Goal: Transaction & Acquisition: Purchase product/service

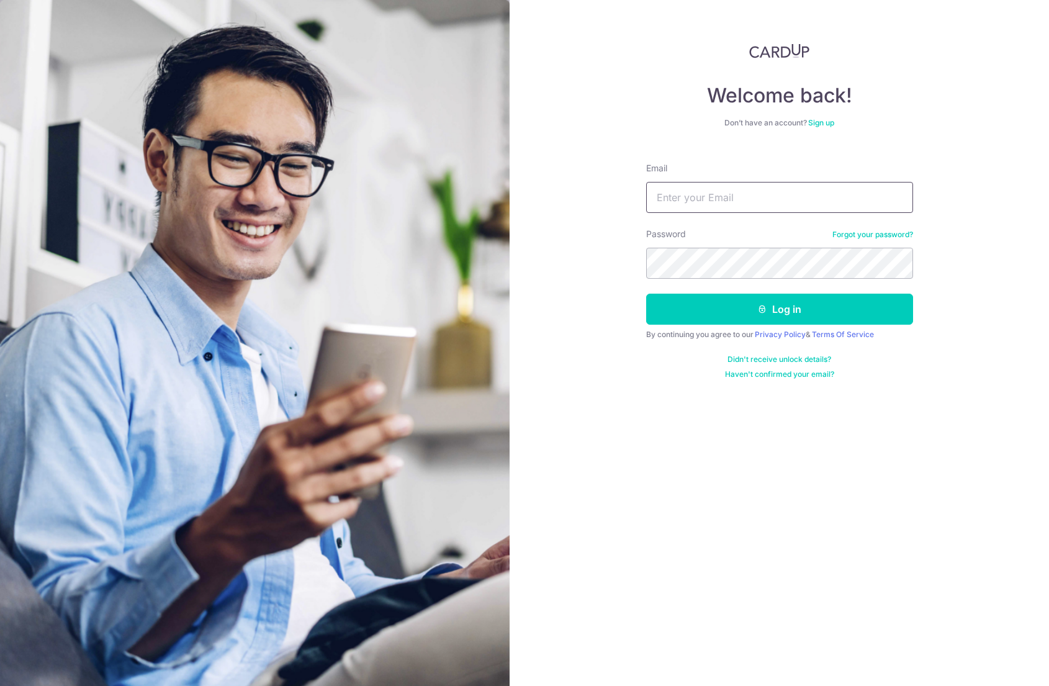
type input "[EMAIL_ADDRESS][DOMAIN_NAME]"
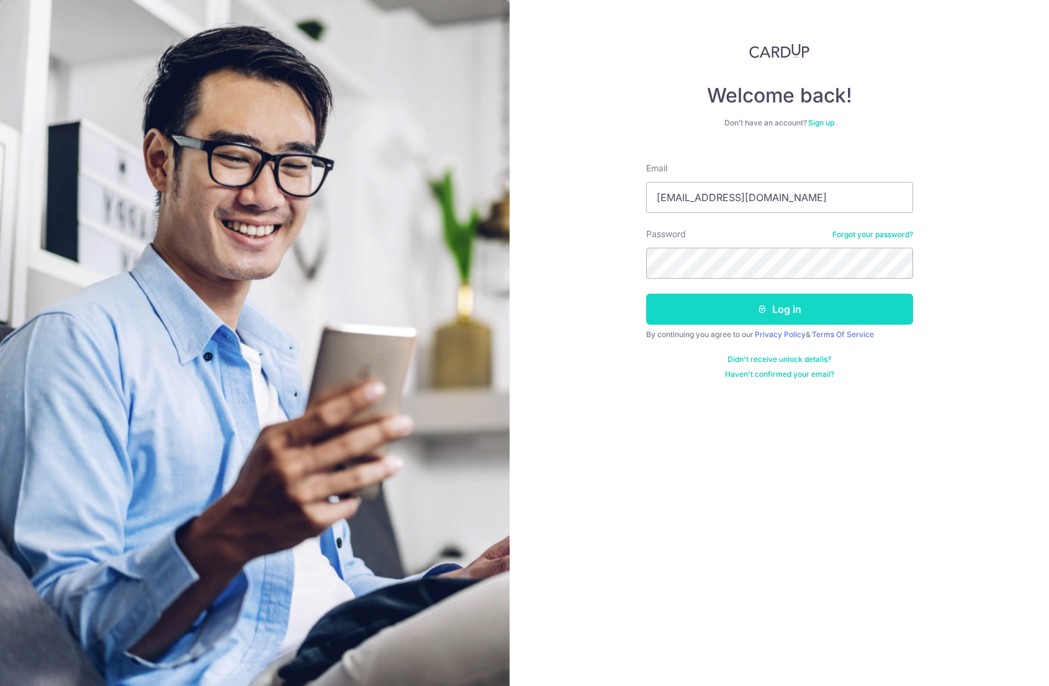
click at [719, 304] on button "Log in" at bounding box center [779, 309] width 267 height 31
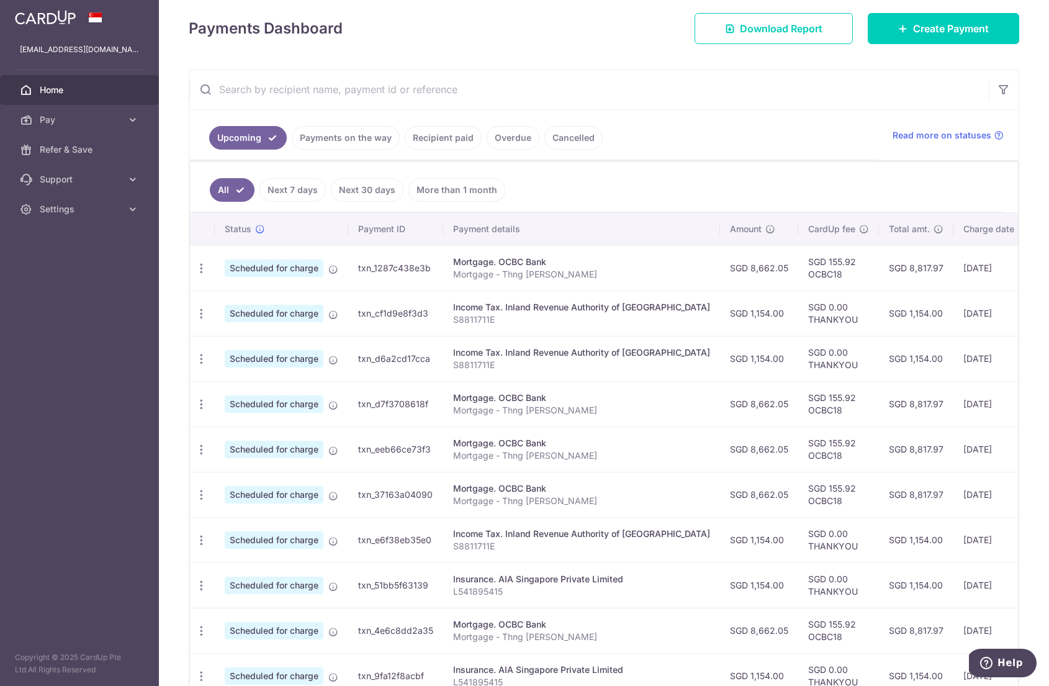
scroll to position [281, 0]
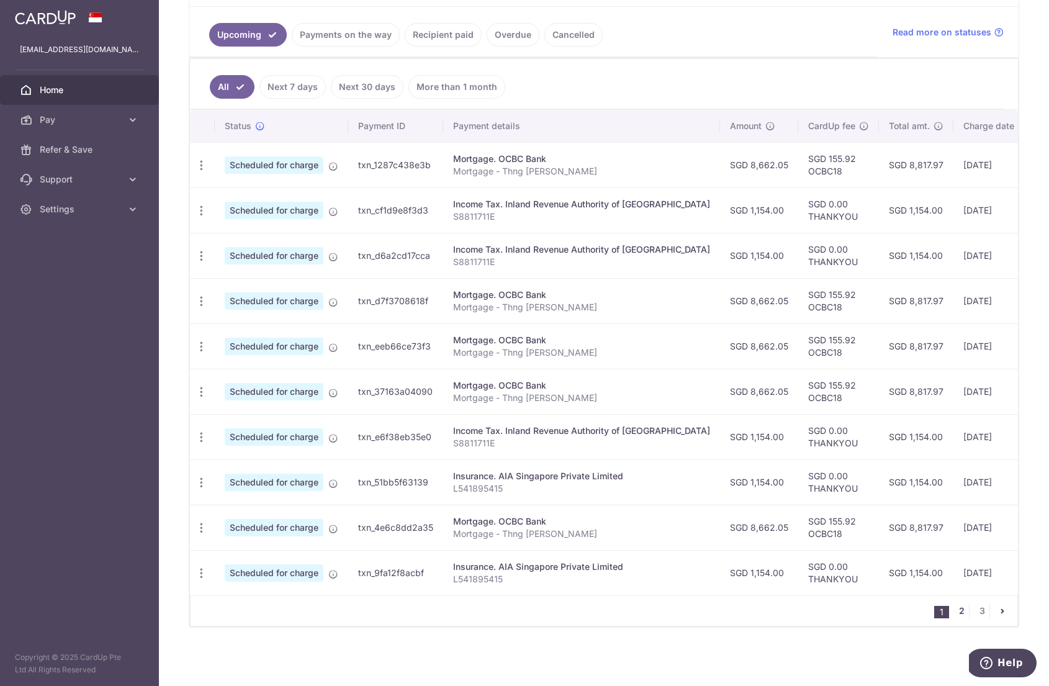
click at [954, 611] on link "2" at bounding box center [961, 610] width 15 height 15
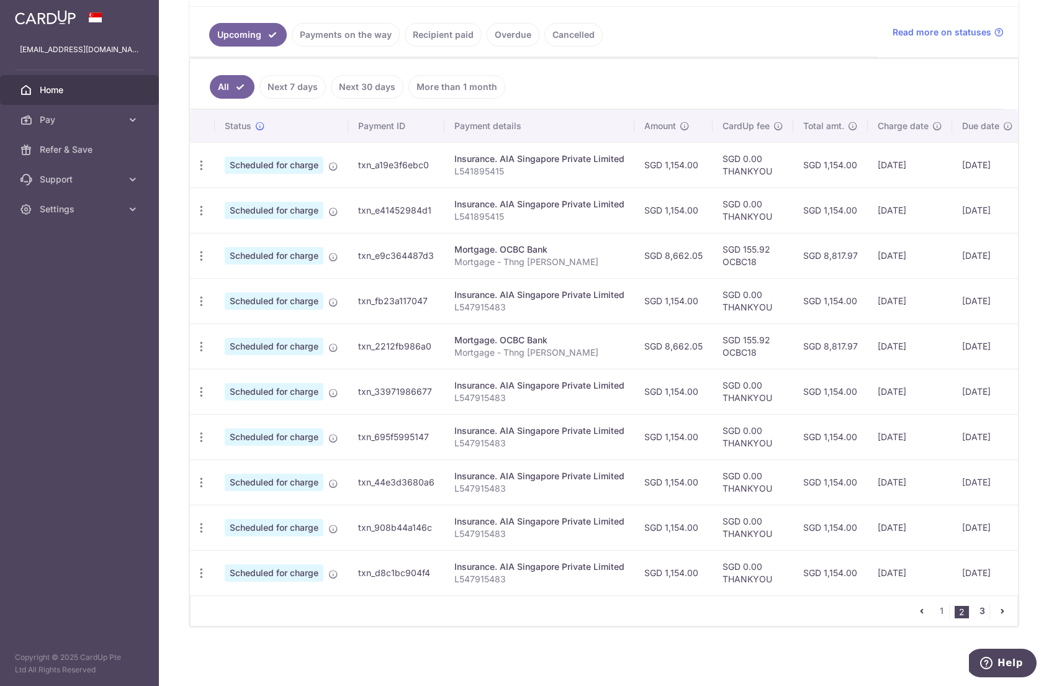
click at [978, 605] on link "3" at bounding box center [982, 610] width 15 height 15
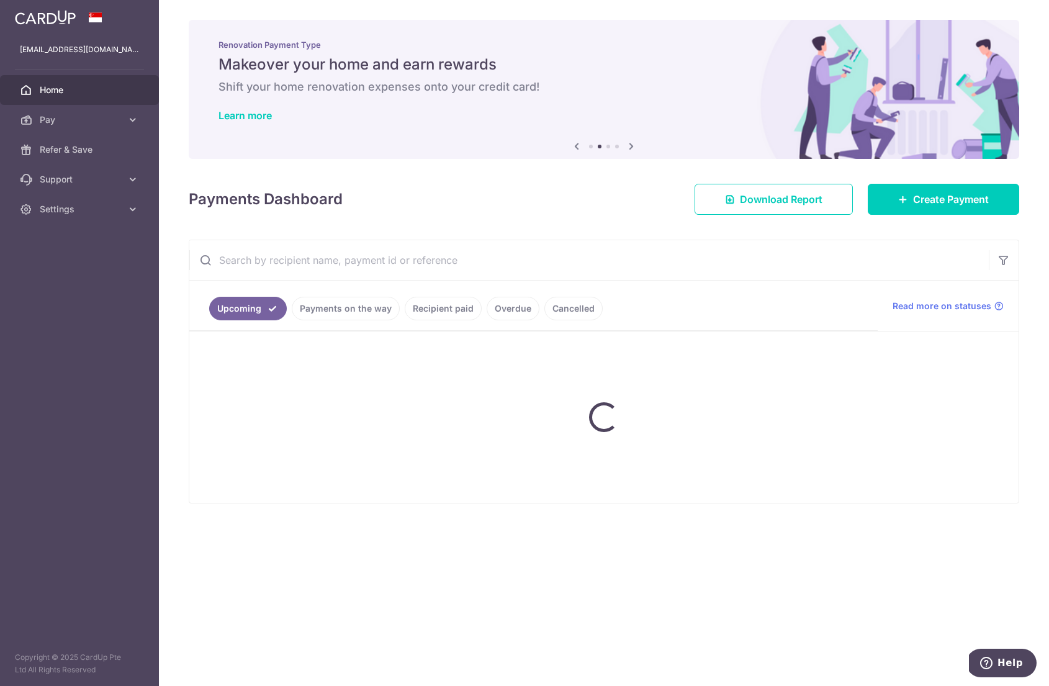
scroll to position [0, 0]
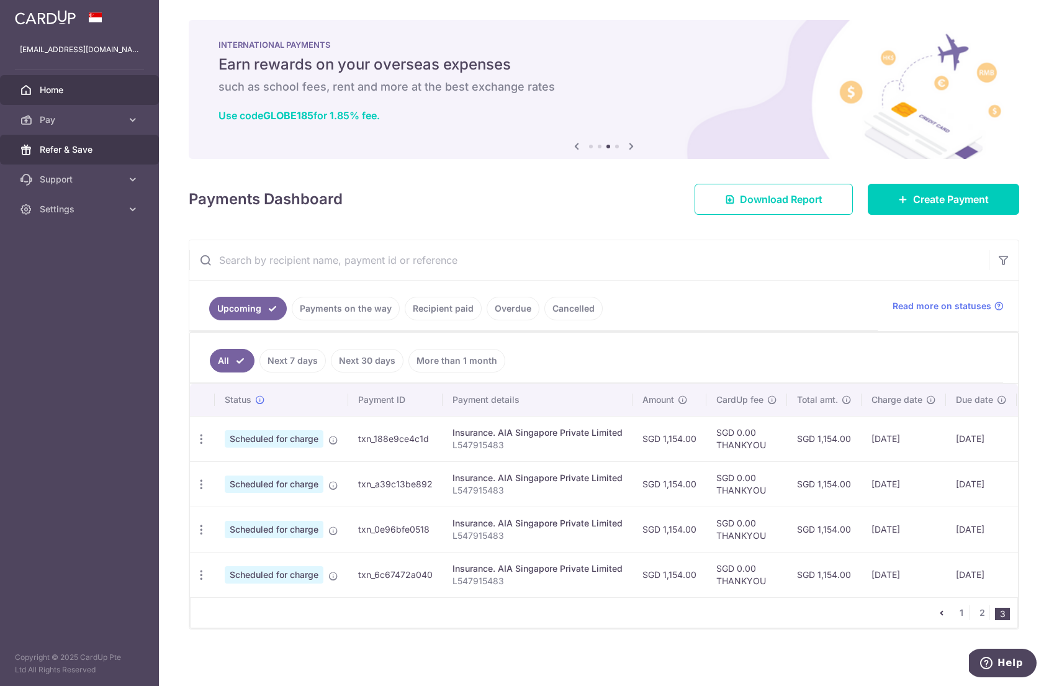
click at [81, 145] on span "Refer & Save" at bounding box center [81, 149] width 82 height 12
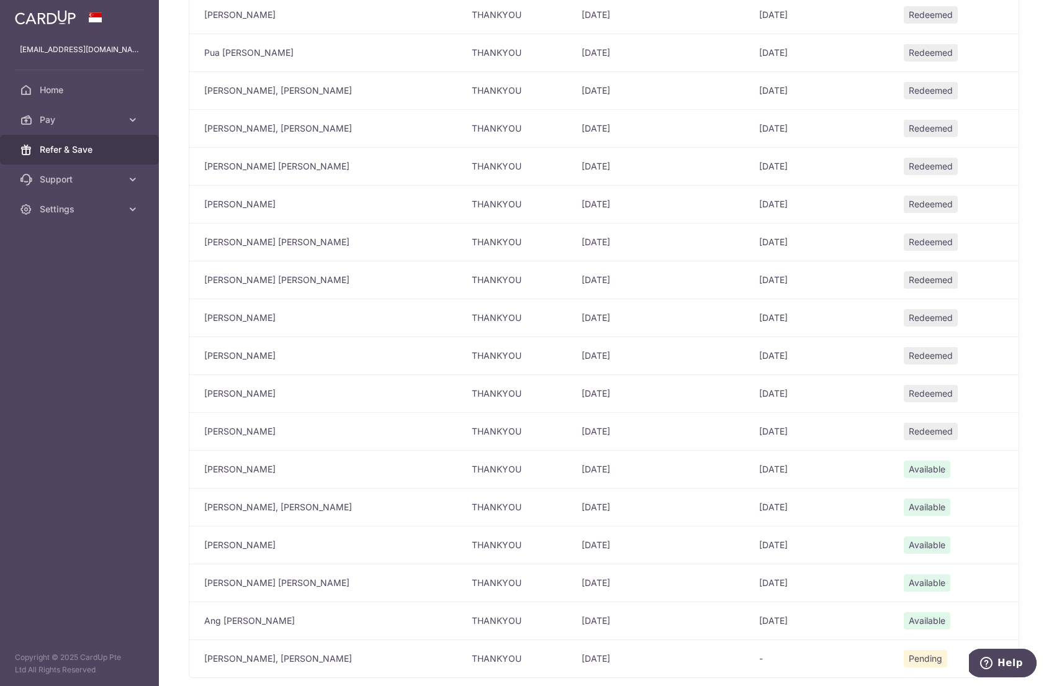
scroll to position [1355, 0]
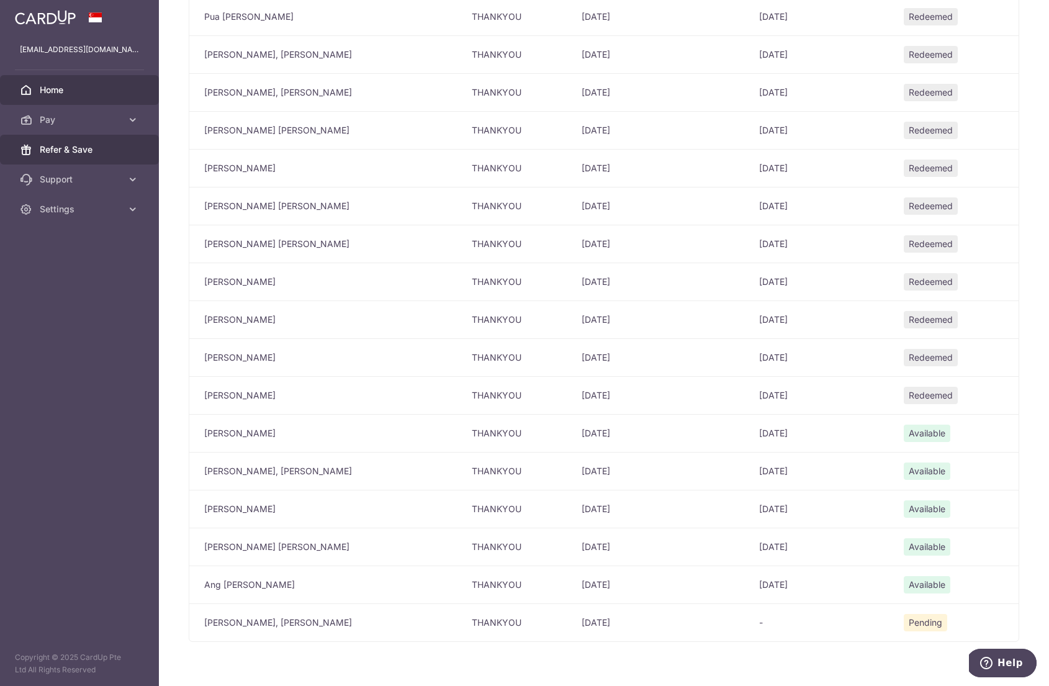
click at [73, 96] on span "Home" at bounding box center [81, 90] width 82 height 12
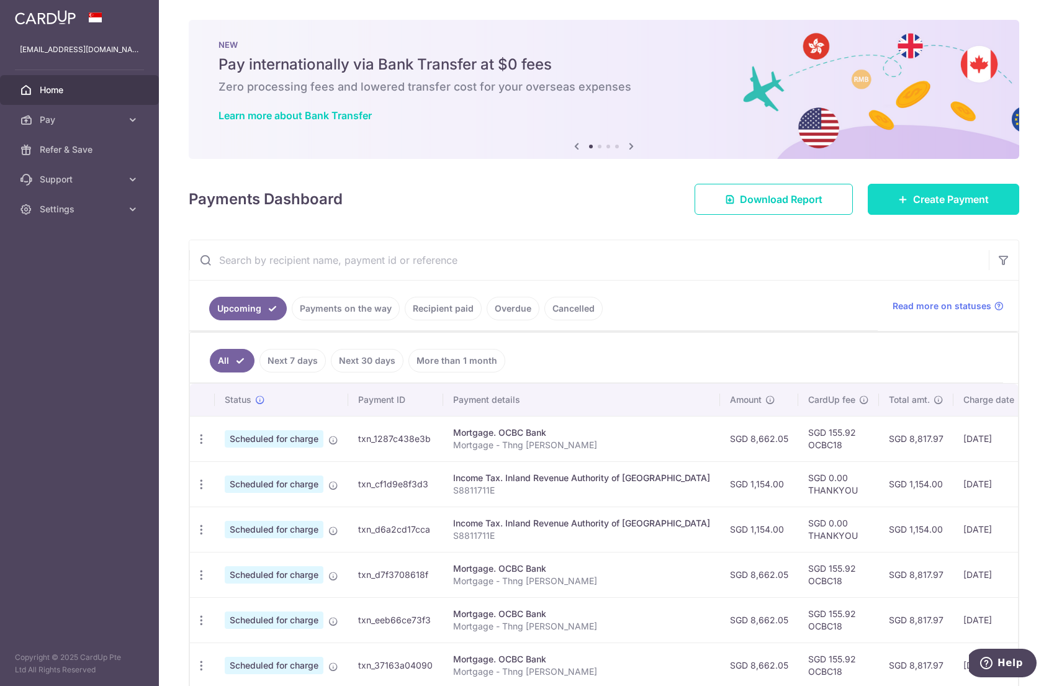
click at [931, 209] on link "Create Payment" at bounding box center [943, 199] width 151 height 31
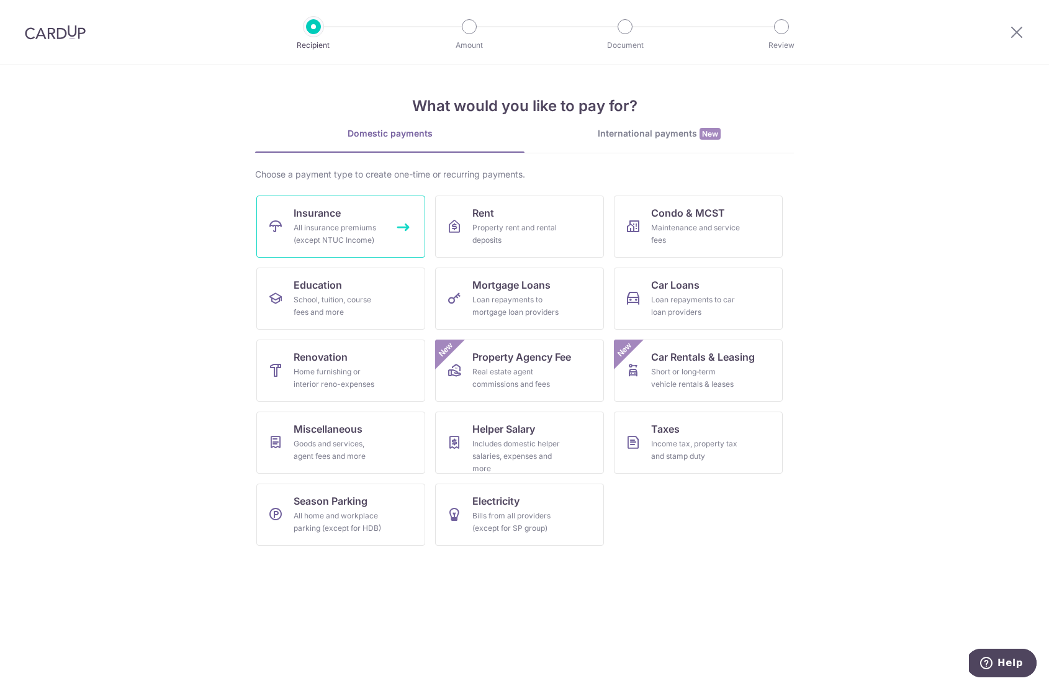
click at [290, 224] on link "Insurance All insurance premiums (except NTUC Income)" at bounding box center [340, 227] width 169 height 62
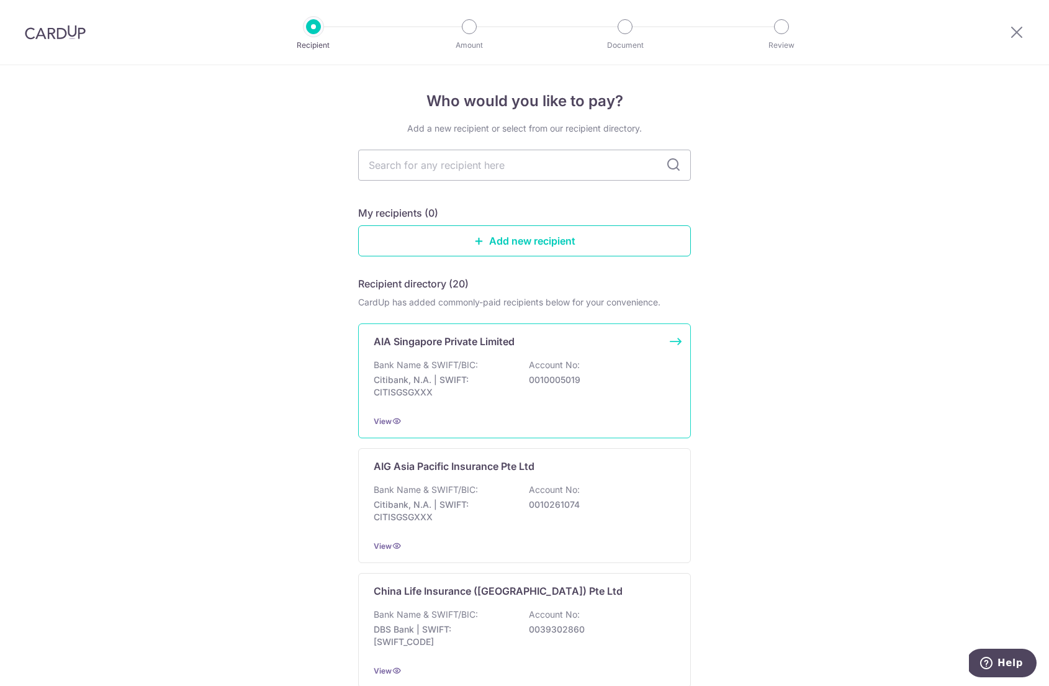
click at [467, 368] on p "Bank Name & SWIFT/BIC:" at bounding box center [426, 365] width 104 height 12
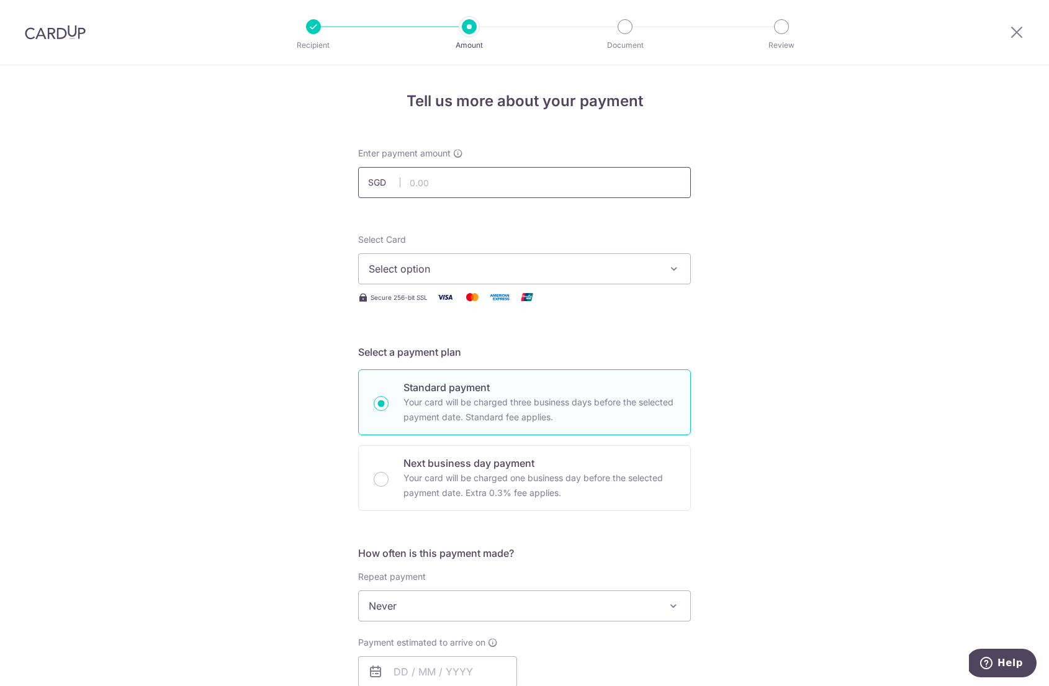
click at [509, 189] on input "text" at bounding box center [524, 182] width 333 height 31
type input "1,154.00"
click at [441, 273] on span "Select option" at bounding box center [513, 268] width 289 height 15
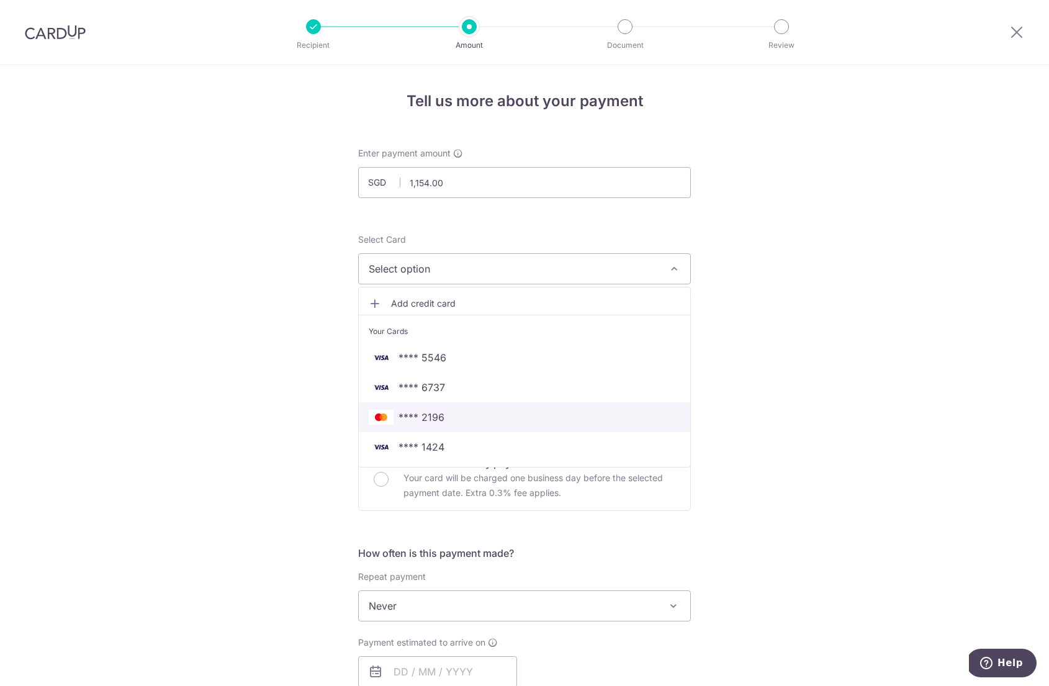
click at [428, 412] on span "**** 2196" at bounding box center [422, 417] width 46 height 15
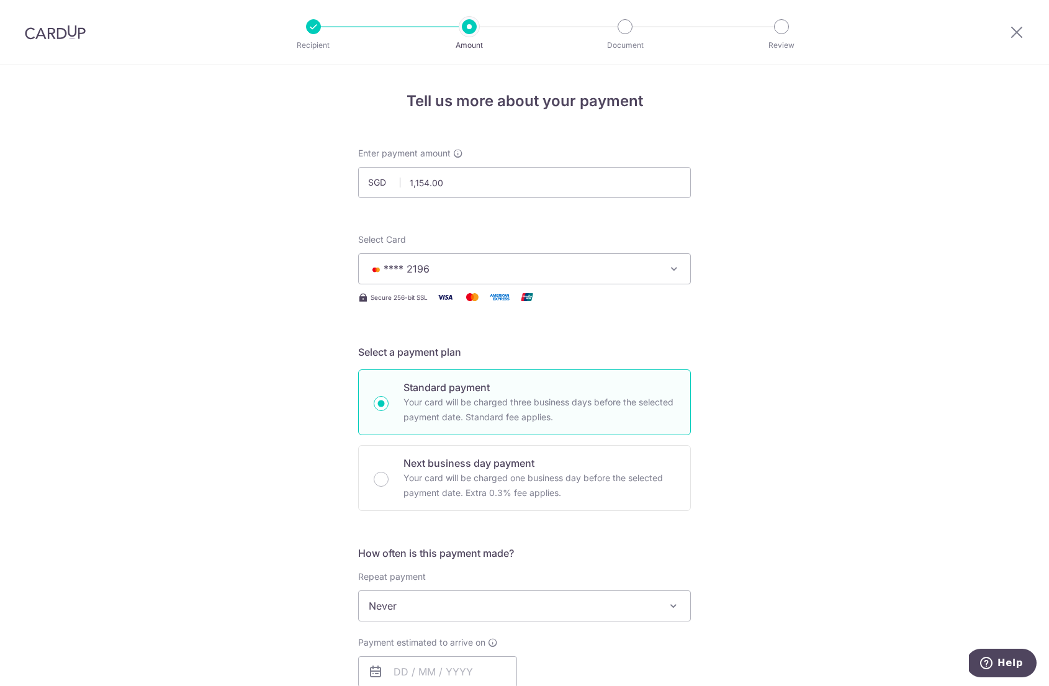
click at [230, 389] on div "Tell us more about your payment Enter payment amount SGD 1,154.00 1154.00 Selec…" at bounding box center [524, 626] width 1049 height 1123
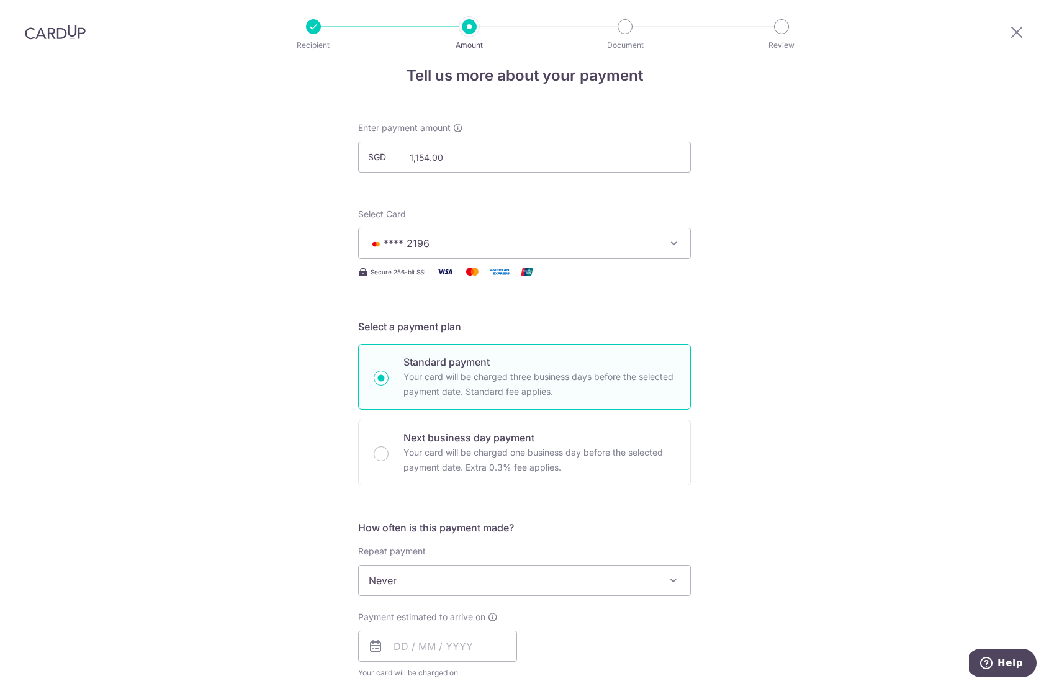
scroll to position [102, 0]
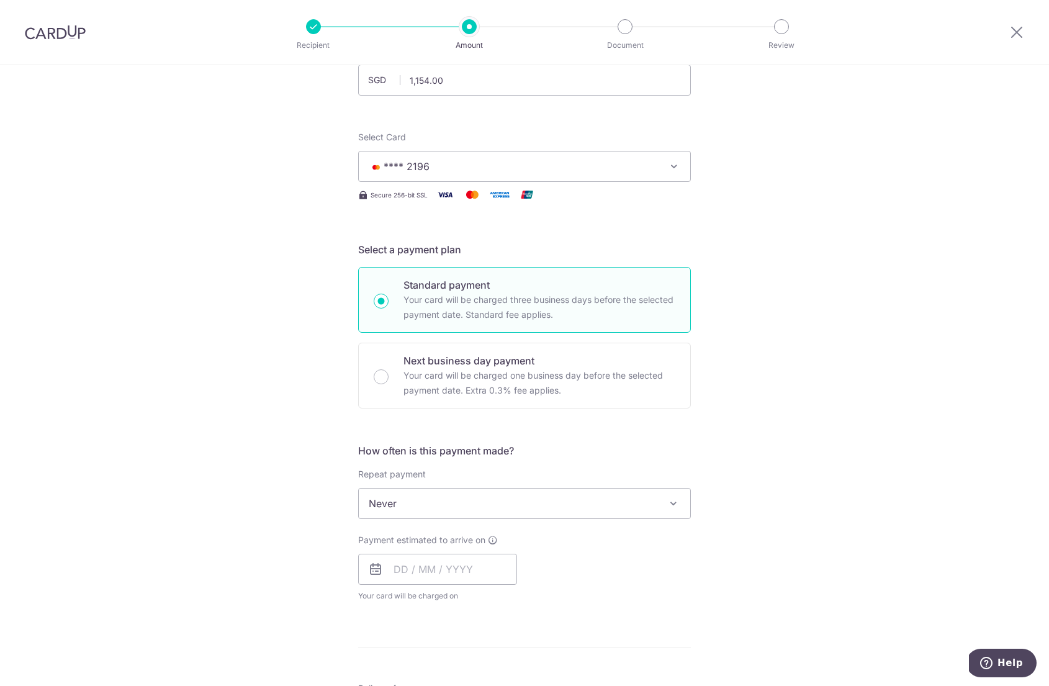
click at [414, 512] on span "Never" at bounding box center [524, 504] width 331 height 30
click at [284, 526] on div "Tell us more about your payment Enter payment amount SGD 1,154.00 1154.00 Selec…" at bounding box center [524, 524] width 1049 height 1123
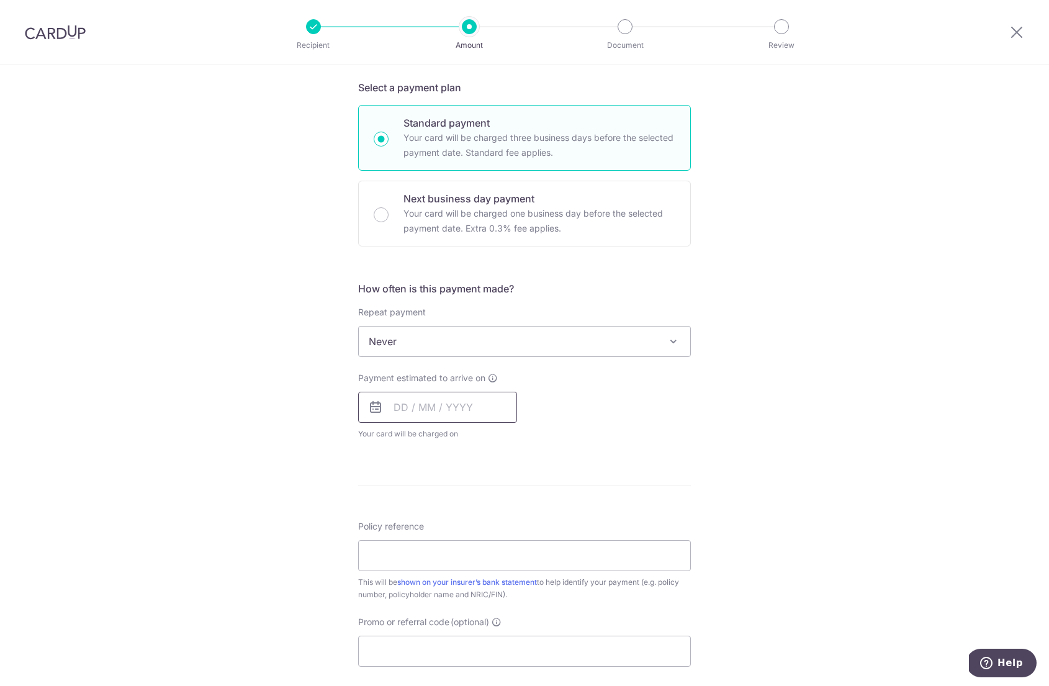
click at [401, 404] on input "text" at bounding box center [437, 407] width 159 height 31
type input "02/04/2031"
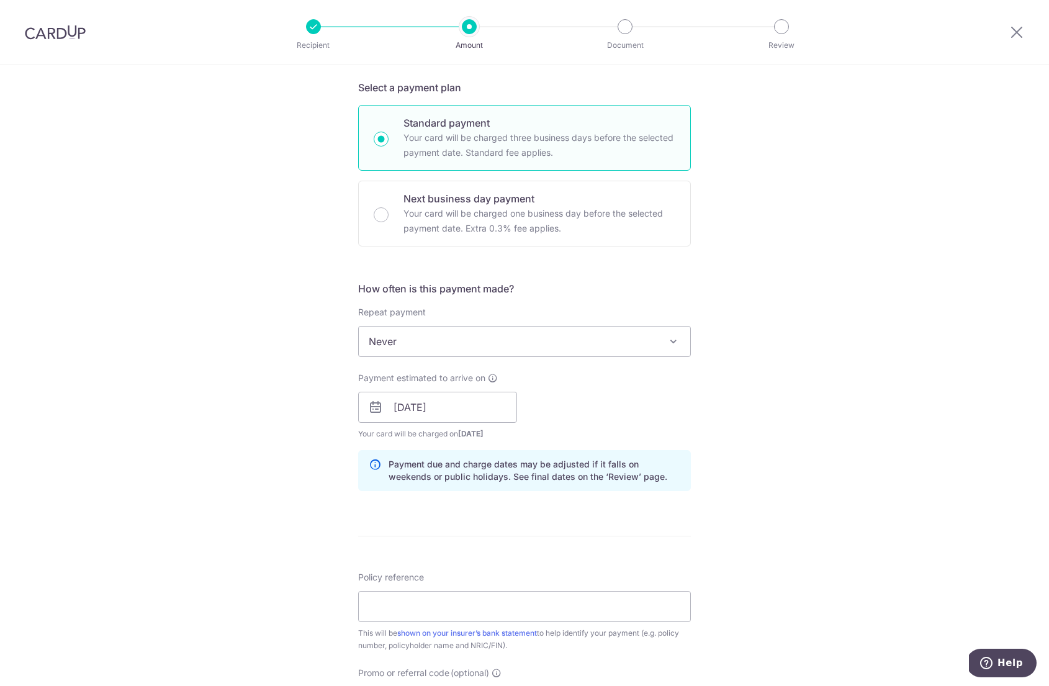
click at [491, 489] on form "Enter payment amount SGD 1,154.00 1154.00 Select Card **** 2196 Add credit card…" at bounding box center [524, 400] width 333 height 1034
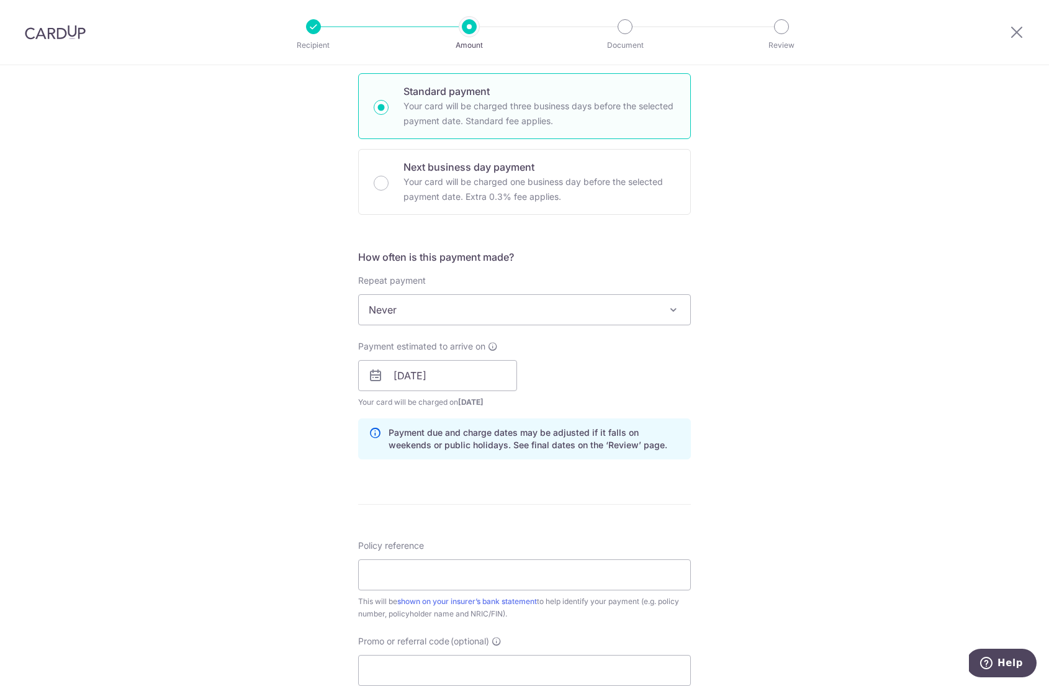
scroll to position [381, 0]
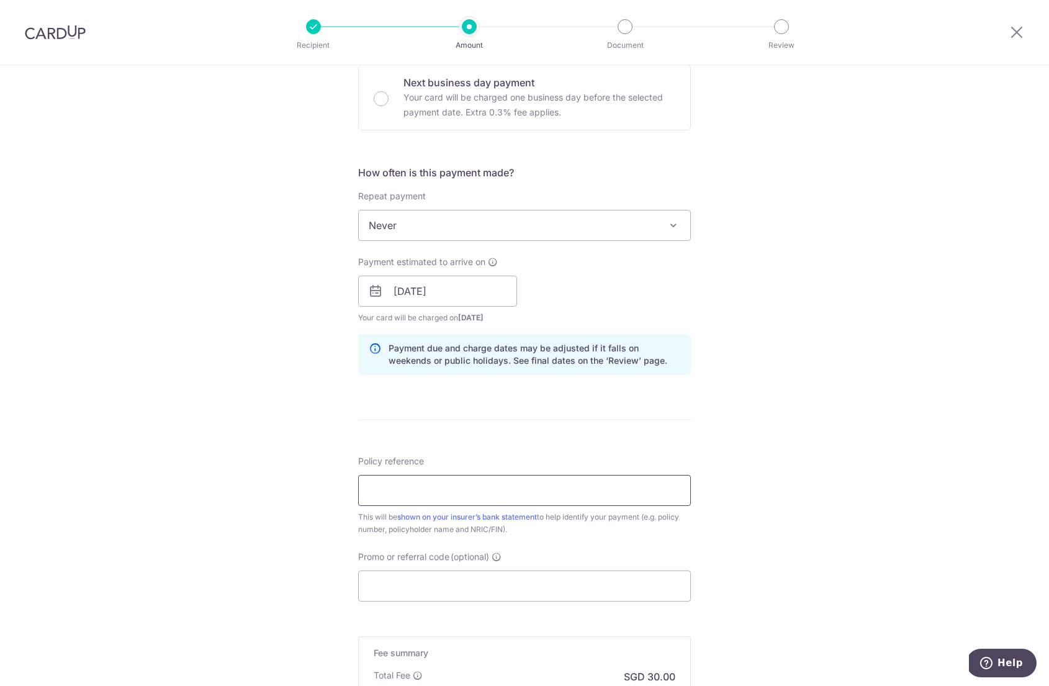
click at [461, 488] on input "Policy reference" at bounding box center [524, 490] width 333 height 31
paste input "L547915483"
type input "L547915483"
click at [199, 538] on div "Tell us more about your payment Enter payment amount SGD 1,154.00 1154.00 Selec…" at bounding box center [524, 272] width 1049 height 1174
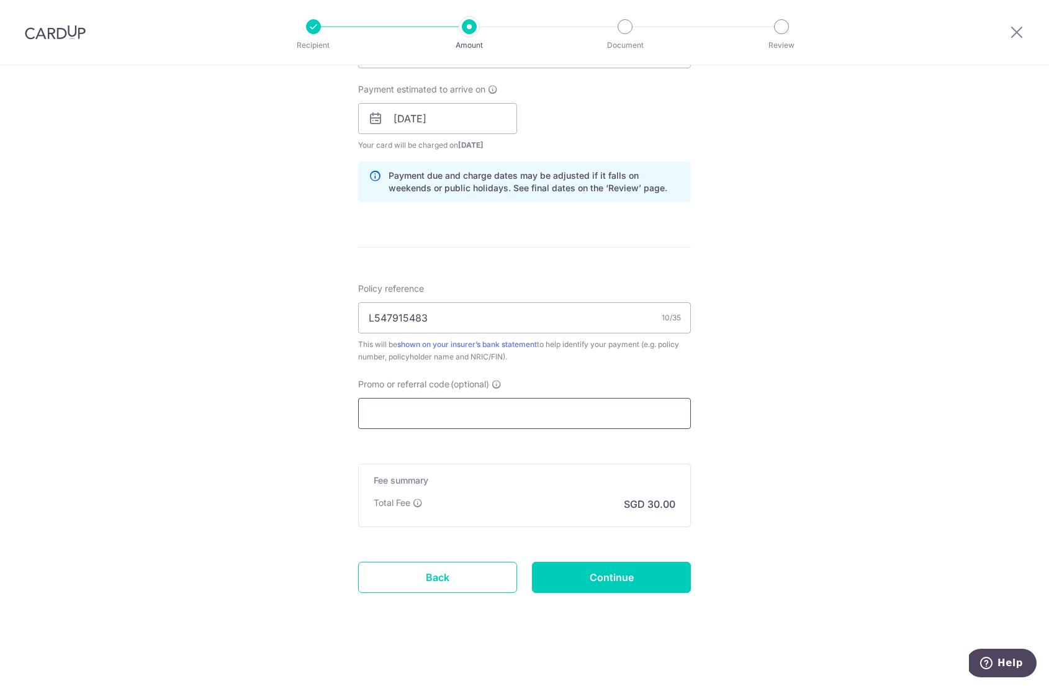
click at [514, 415] on input "Promo or referral code (optional)" at bounding box center [524, 413] width 333 height 31
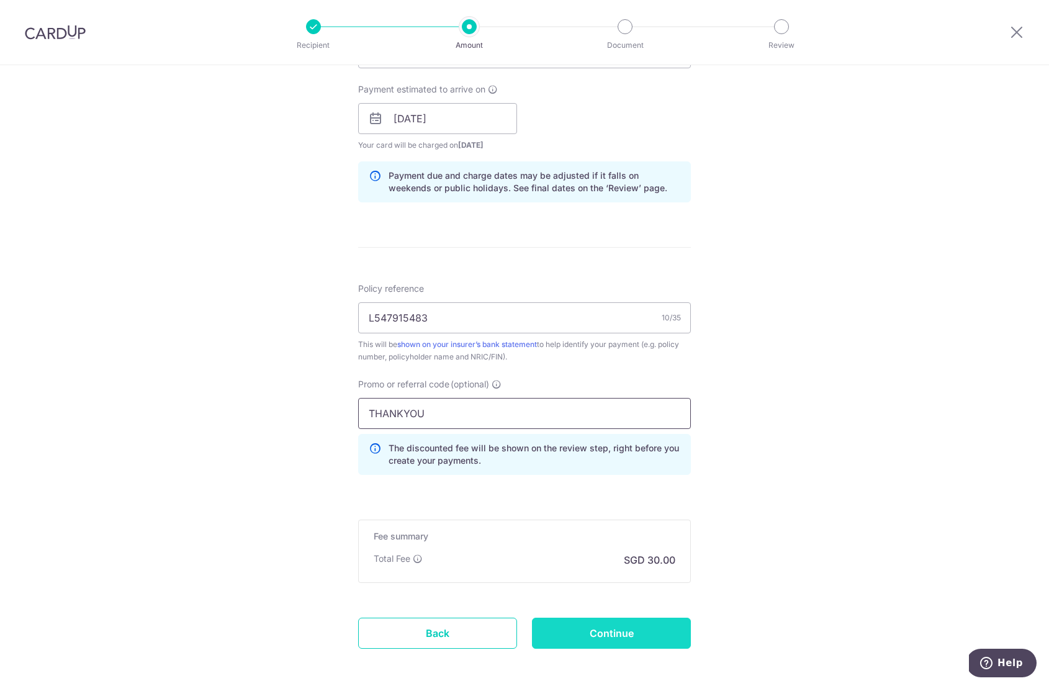
type input "THANKYOU"
click at [632, 624] on input "Continue" at bounding box center [611, 633] width 159 height 31
type input "Create Schedule"
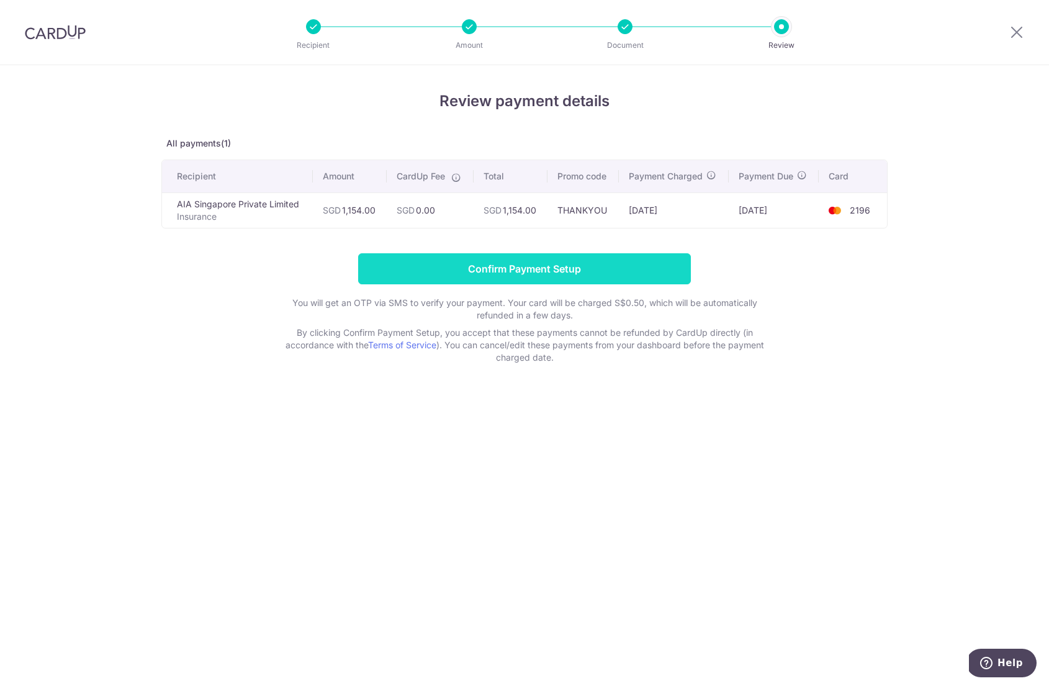
click at [646, 278] on input "Confirm Payment Setup" at bounding box center [524, 268] width 333 height 31
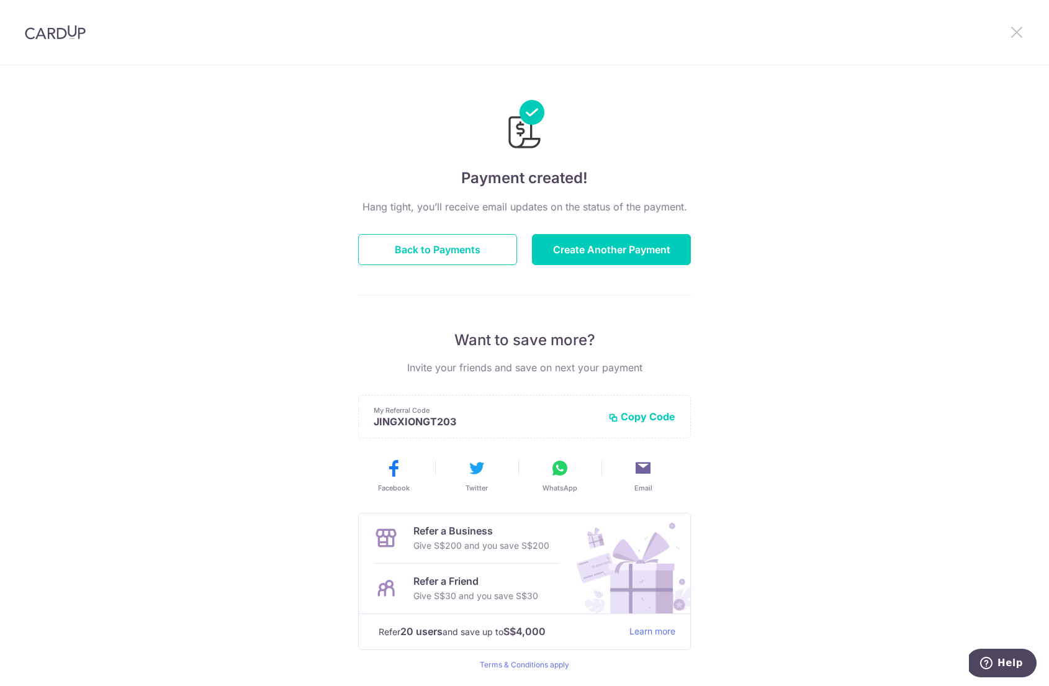
click at [1021, 27] on icon at bounding box center [1016, 32] width 15 height 16
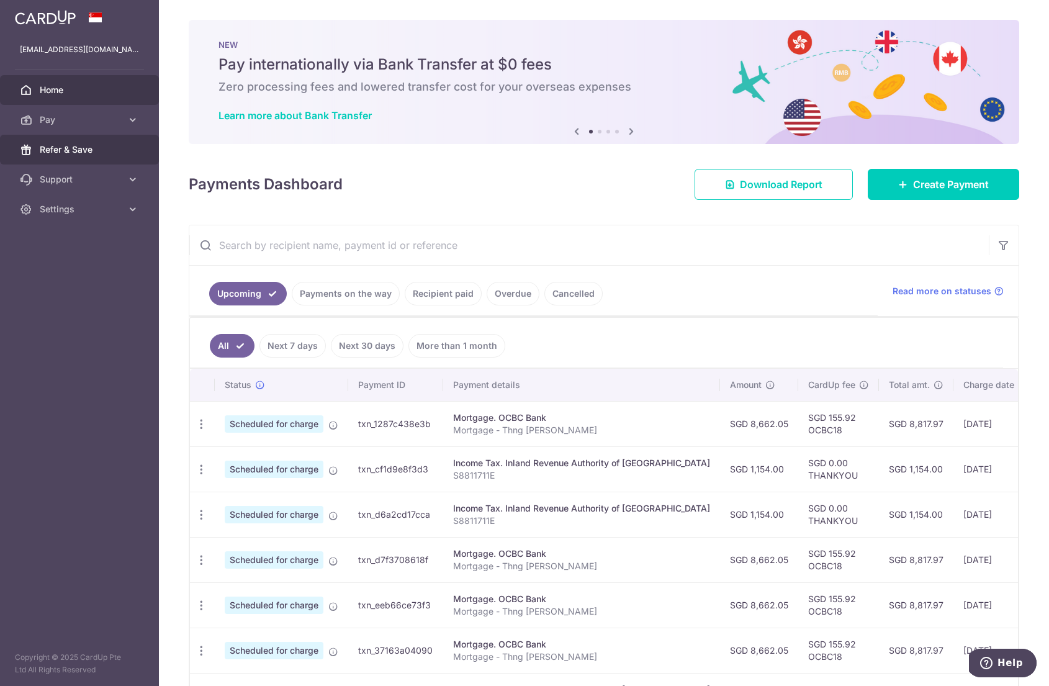
click at [68, 158] on link "Refer & Save" at bounding box center [79, 150] width 159 height 30
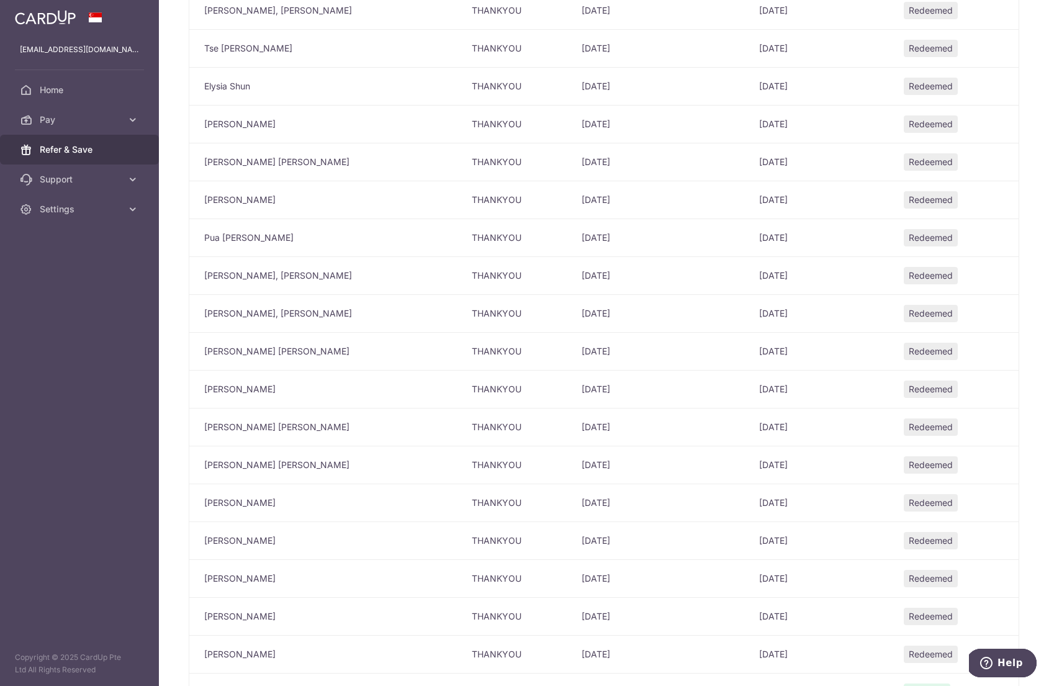
scroll to position [1361, 0]
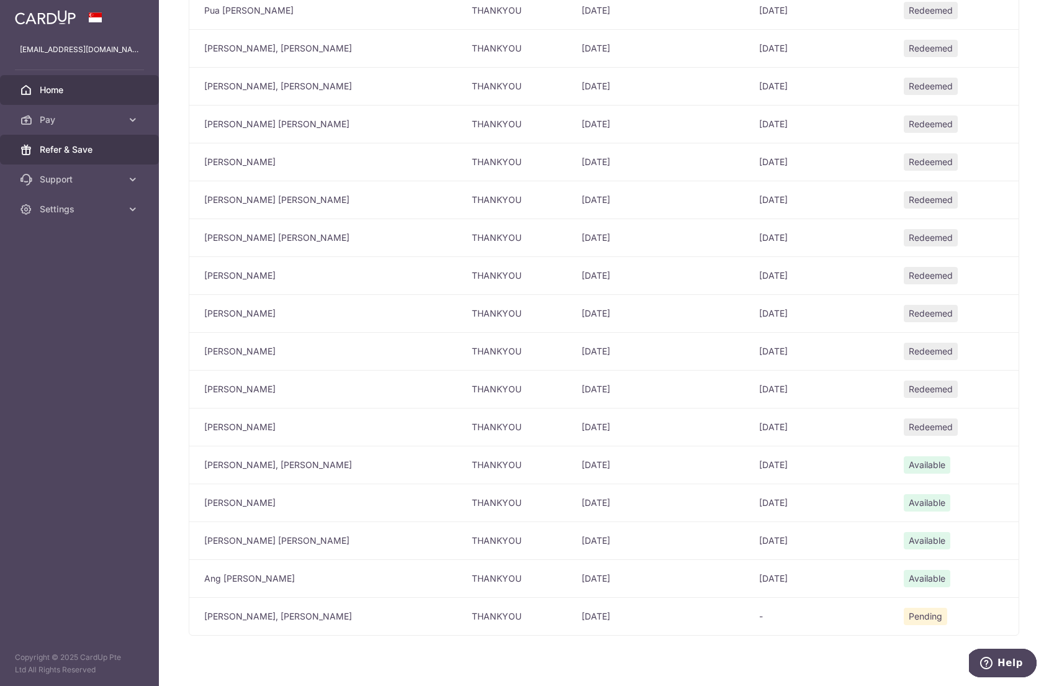
click at [96, 101] on link "Home" at bounding box center [79, 90] width 159 height 30
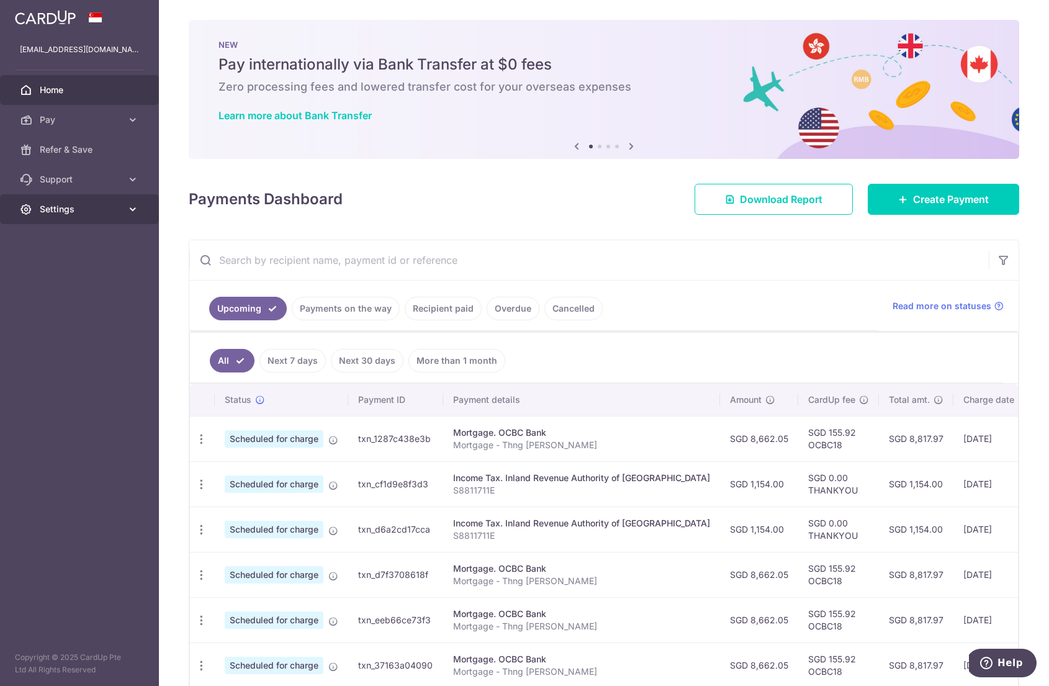
click at [93, 214] on span "Settings" at bounding box center [81, 209] width 82 height 12
click at [87, 280] on link "Logout" at bounding box center [79, 269] width 159 height 30
